Goal: Find specific page/section: Find specific page/section

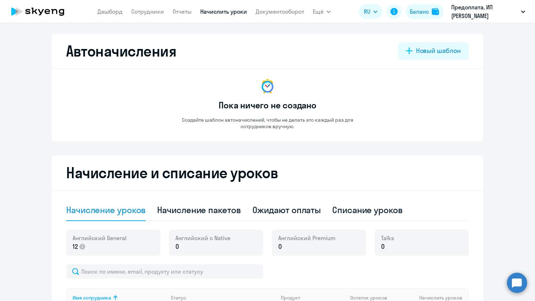
select select "50"
select select "10"
click at [115, 12] on link "Дашборд" at bounding box center [109, 11] width 25 height 7
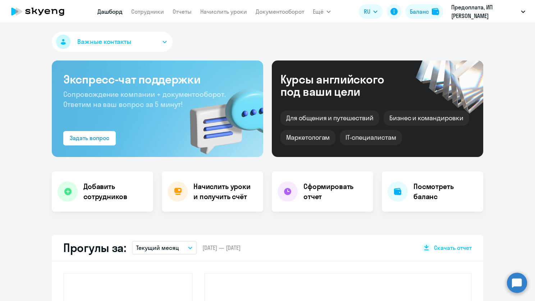
select select "30"
